Goal: Task Accomplishment & Management: Manage account settings

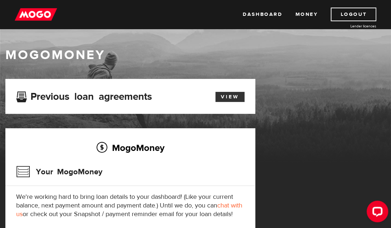
click at [231, 96] on link "View" at bounding box center [230, 97] width 29 height 10
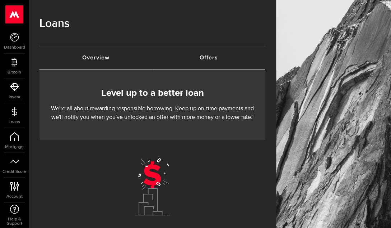
click at [93, 56] on link "Overview (requires attention)" at bounding box center [96, 57] width 113 height 23
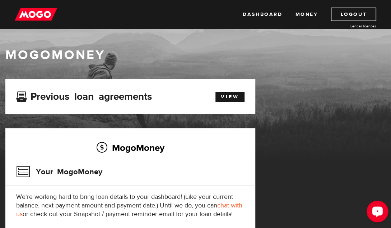
click at [377, 207] on div "Open LiveChat chat widget" at bounding box center [378, 211] width 12 height 12
click at [348, 49] on h1 "MogoMoney" at bounding box center [195, 54] width 381 height 15
click at [347, 14] on link "Logout" at bounding box center [354, 15] width 46 height 14
